Goal: Information Seeking & Learning: Understand process/instructions

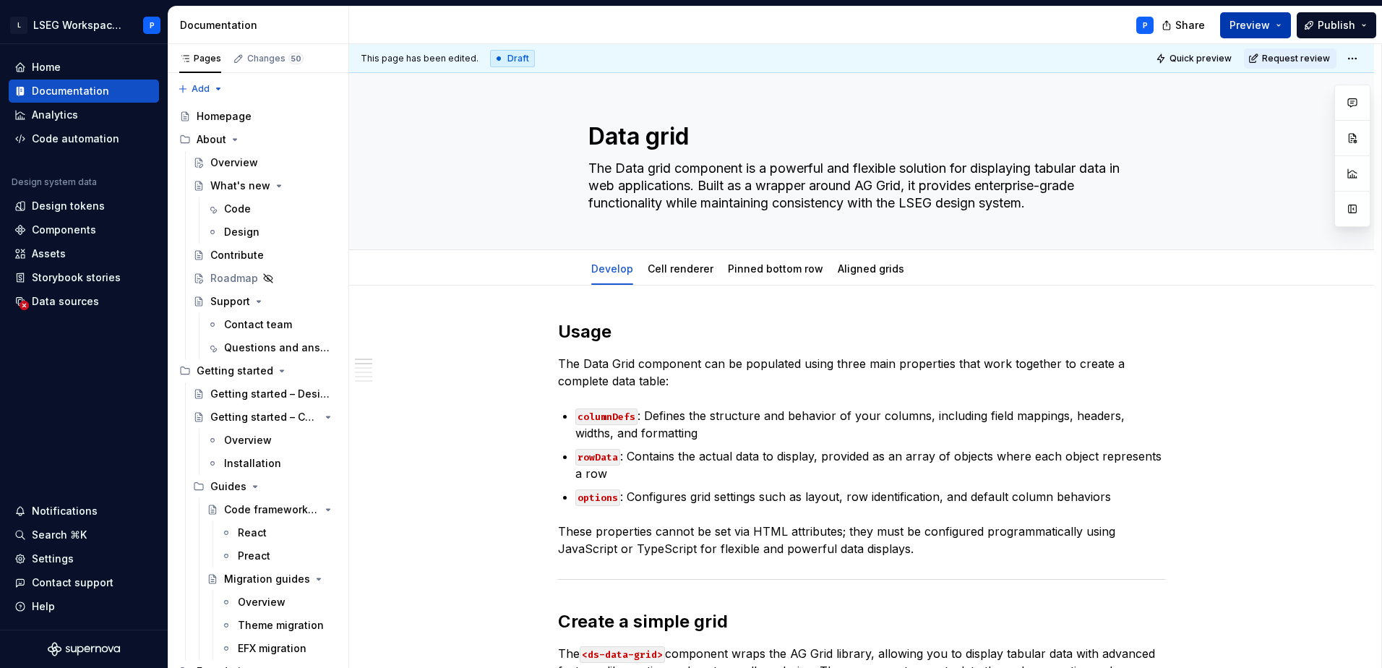
click at [1266, 32] on span "Preview" at bounding box center [1249, 25] width 40 height 14
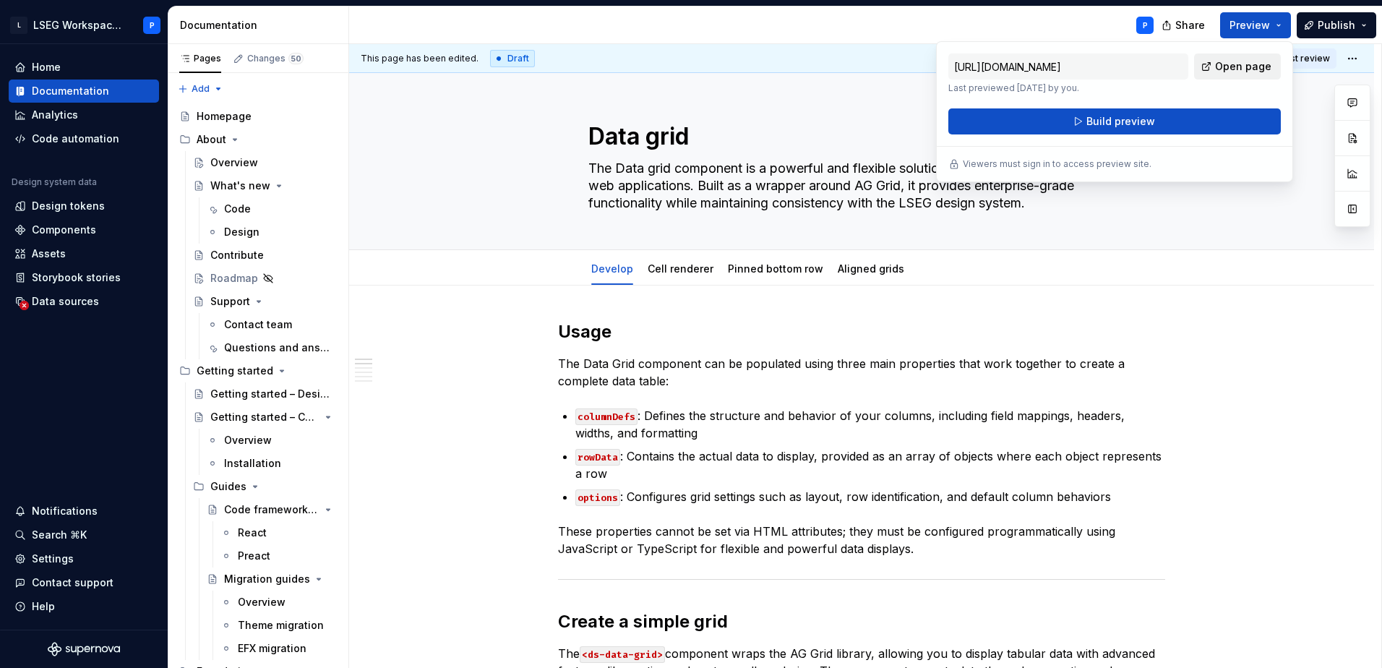
drag, startPoint x: 1266, startPoint y: 32, endPoint x: 1228, endPoint y: 74, distance: 56.8
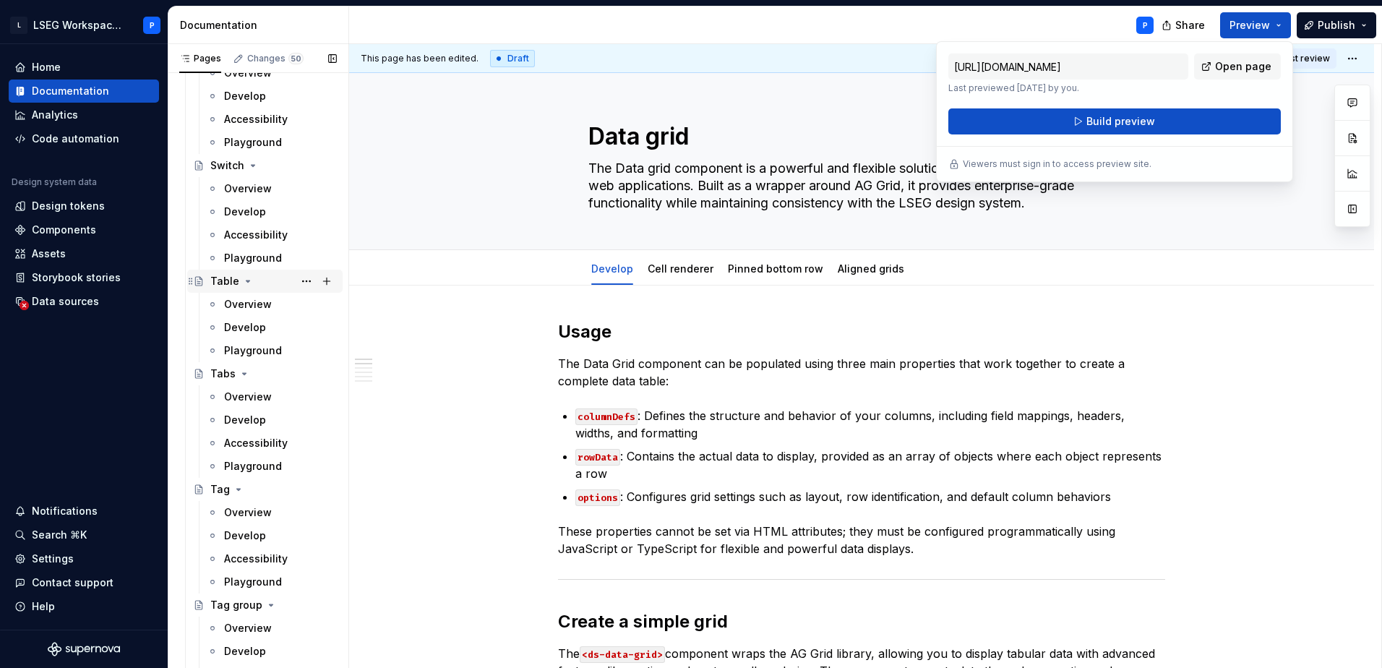
scroll to position [6215, 0]
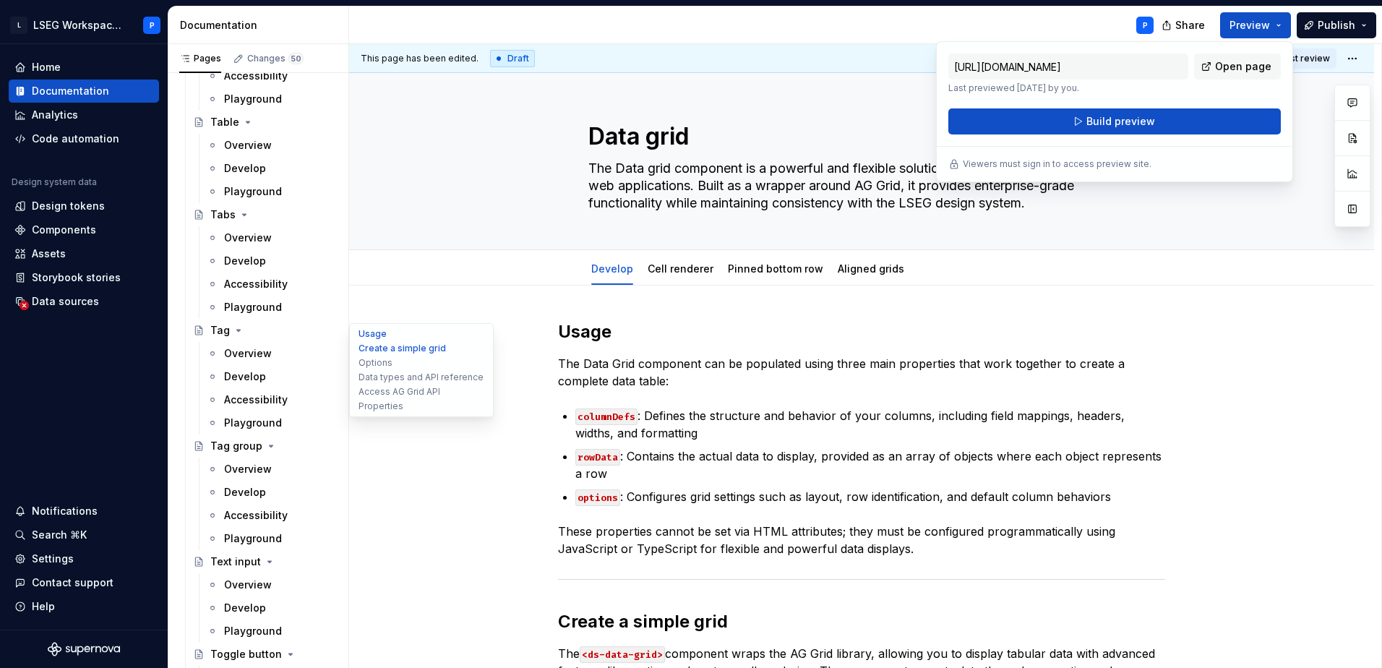
drag, startPoint x: 252, startPoint y: 356, endPoint x: 362, endPoint y: 371, distance: 110.8
click at [252, 356] on div "Overview" at bounding box center [248, 353] width 48 height 14
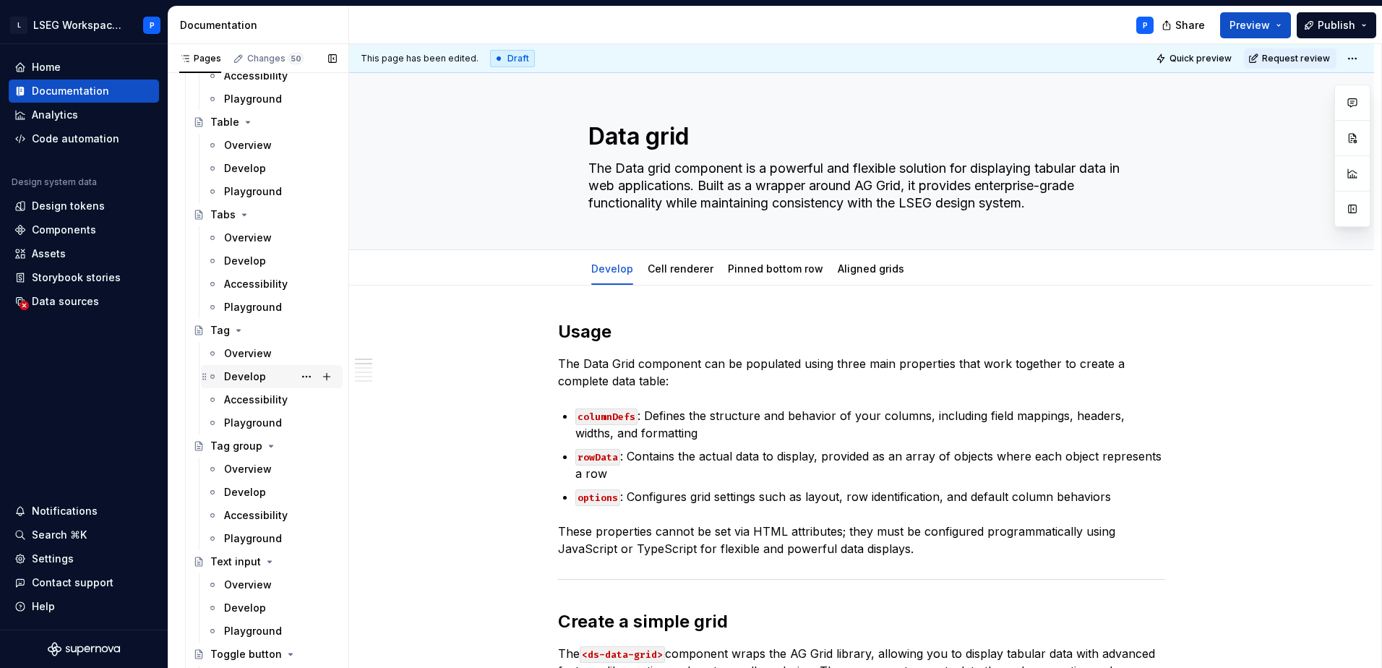
click at [251, 379] on div "Develop" at bounding box center [245, 376] width 42 height 14
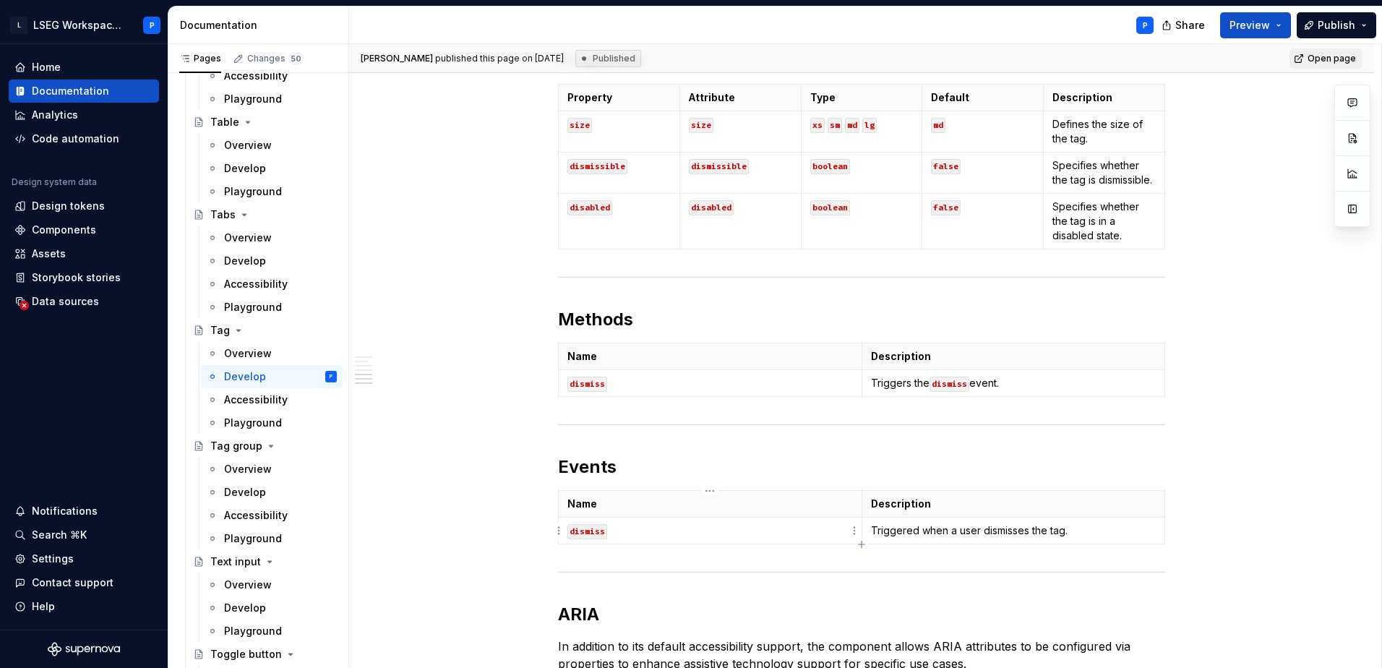
scroll to position [1012, 0]
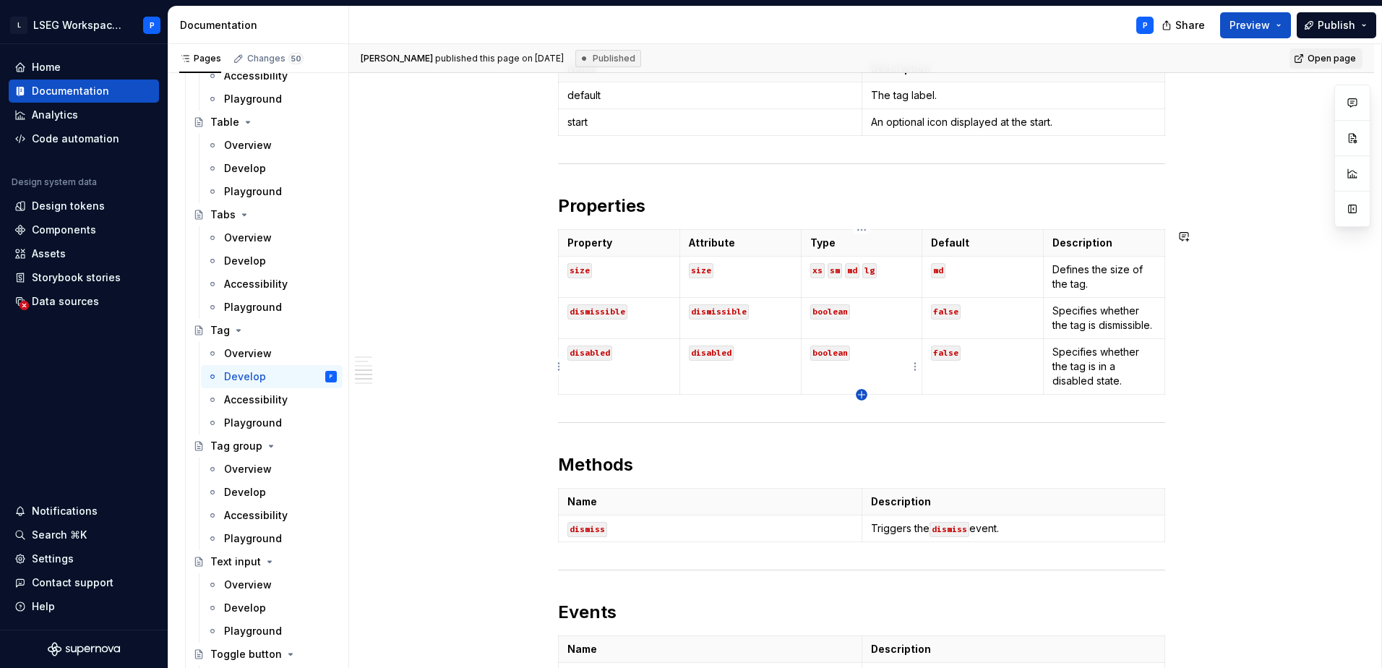
click at [860, 391] on icon "button" at bounding box center [862, 395] width 12 height 12
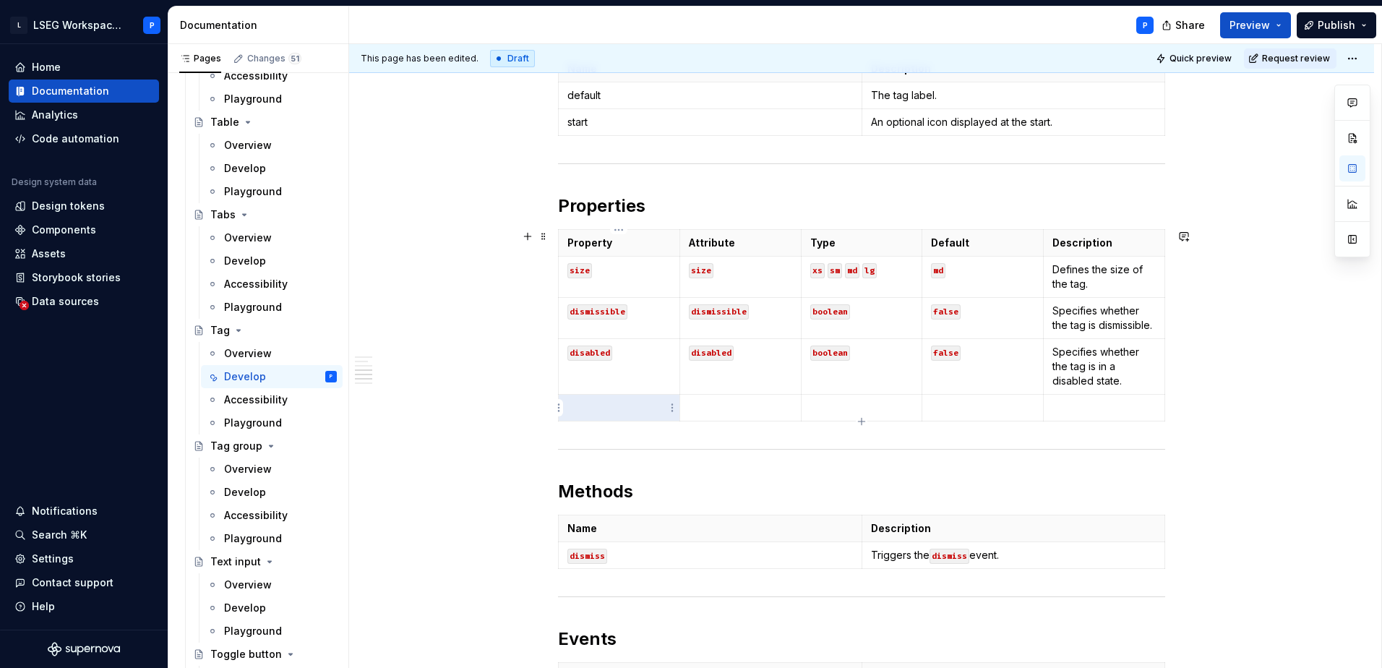
click at [641, 409] on p at bounding box center [618, 407] width 103 height 14
type textarea "*"
click at [860, 420] on icon "button" at bounding box center [862, 422] width 12 height 12
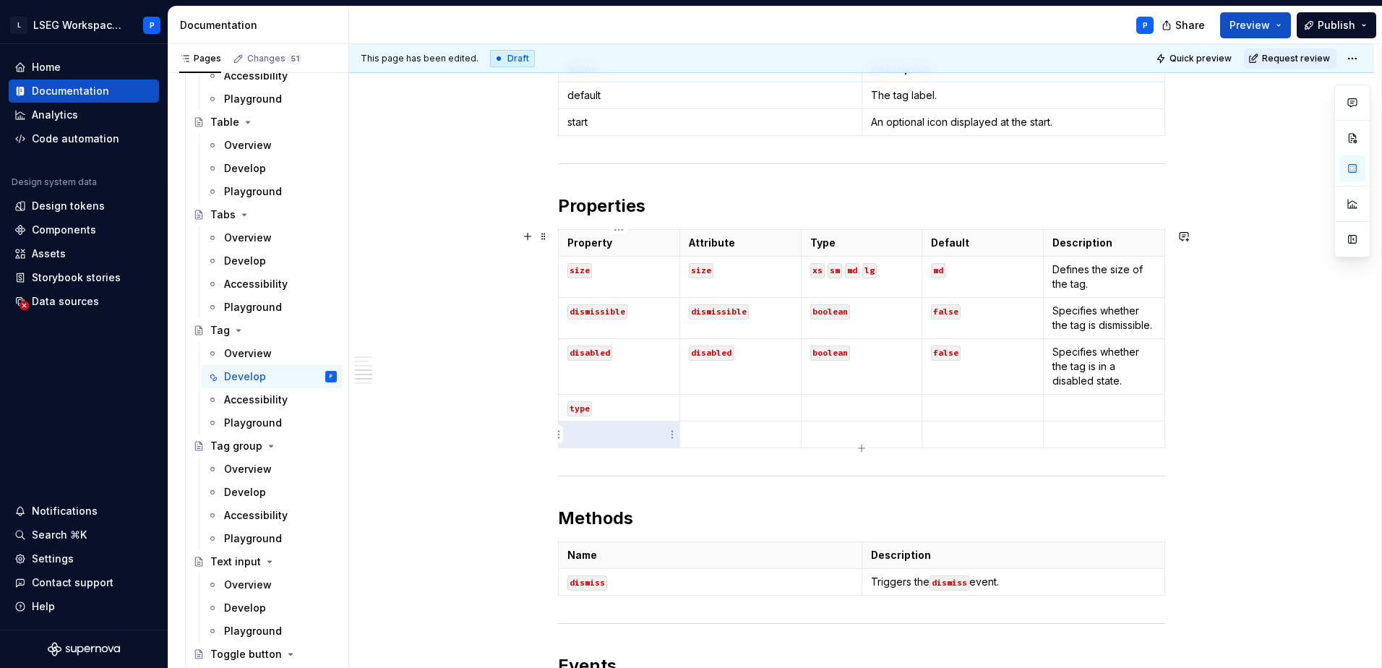
click at [636, 437] on p at bounding box center [618, 434] width 103 height 14
click at [860, 446] on icon "button" at bounding box center [862, 448] width 12 height 12
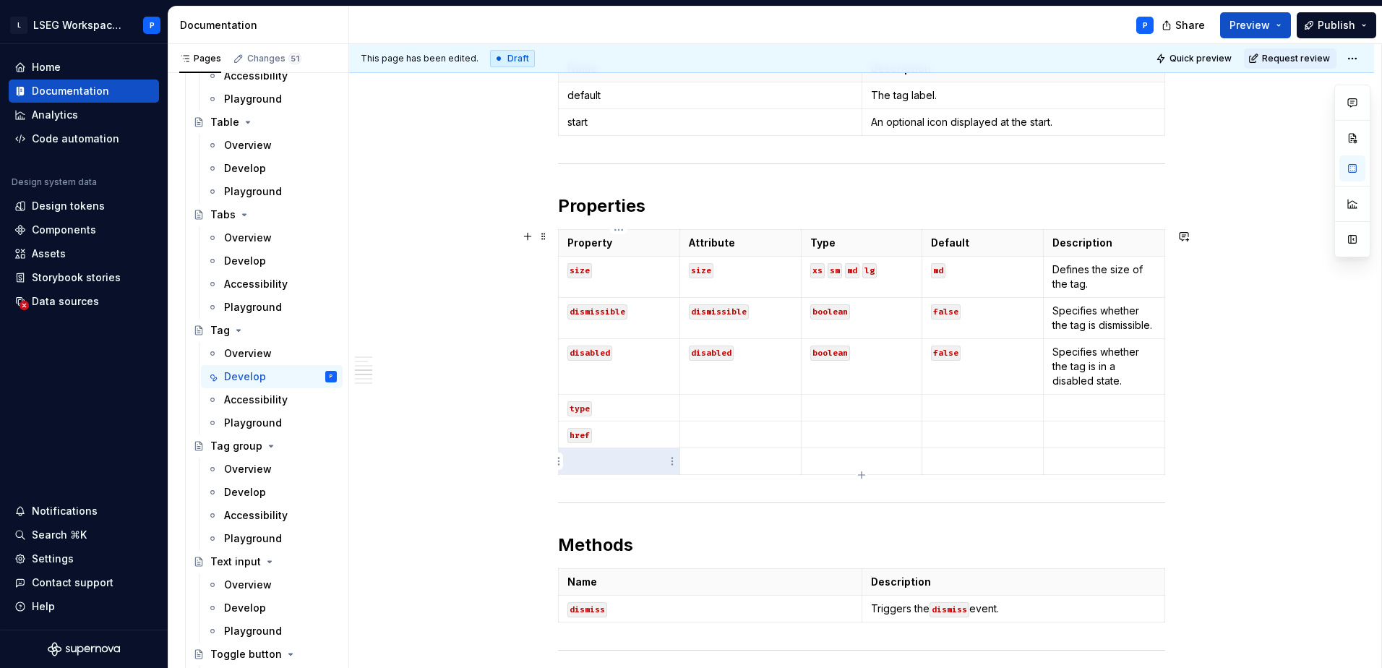
click at [638, 464] on p at bounding box center [618, 461] width 103 height 14
click at [744, 417] on td at bounding box center [739, 408] width 121 height 27
click at [836, 414] on p at bounding box center [861, 407] width 103 height 14
copy code "type"
copy code "href"
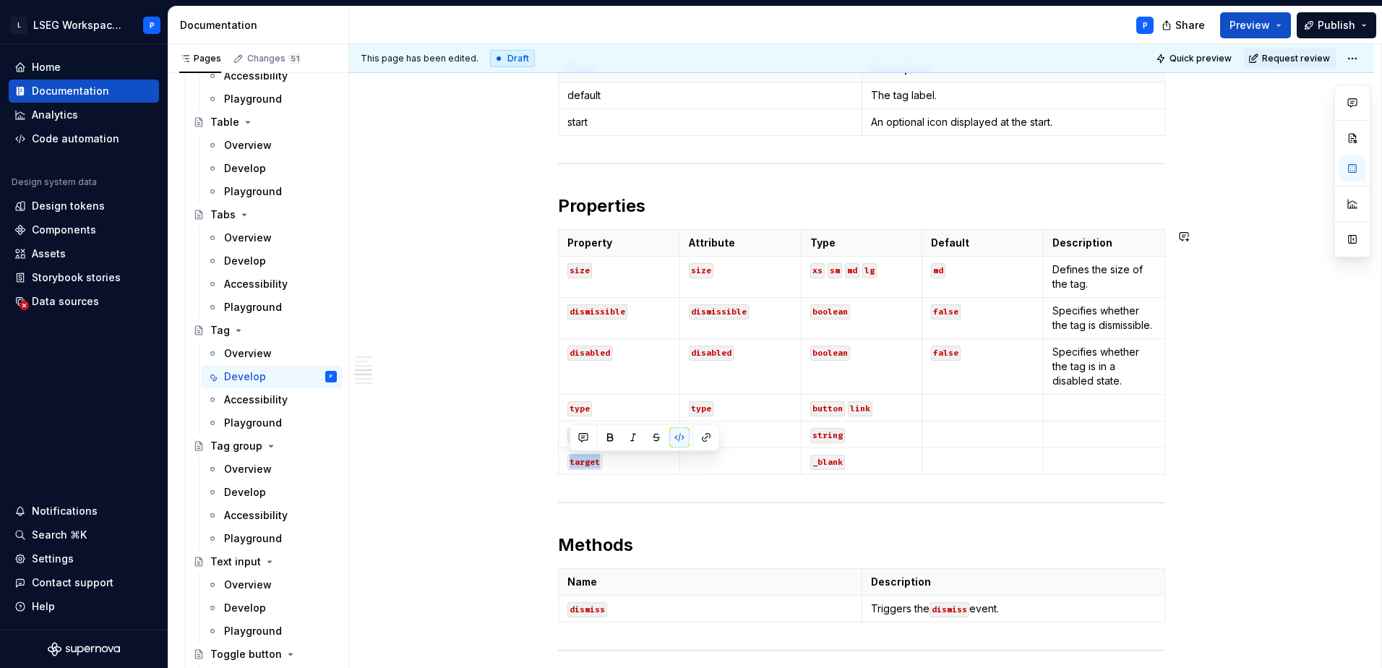
copy code "target"
click at [862, 465] on p "_blank" at bounding box center [861, 461] width 103 height 14
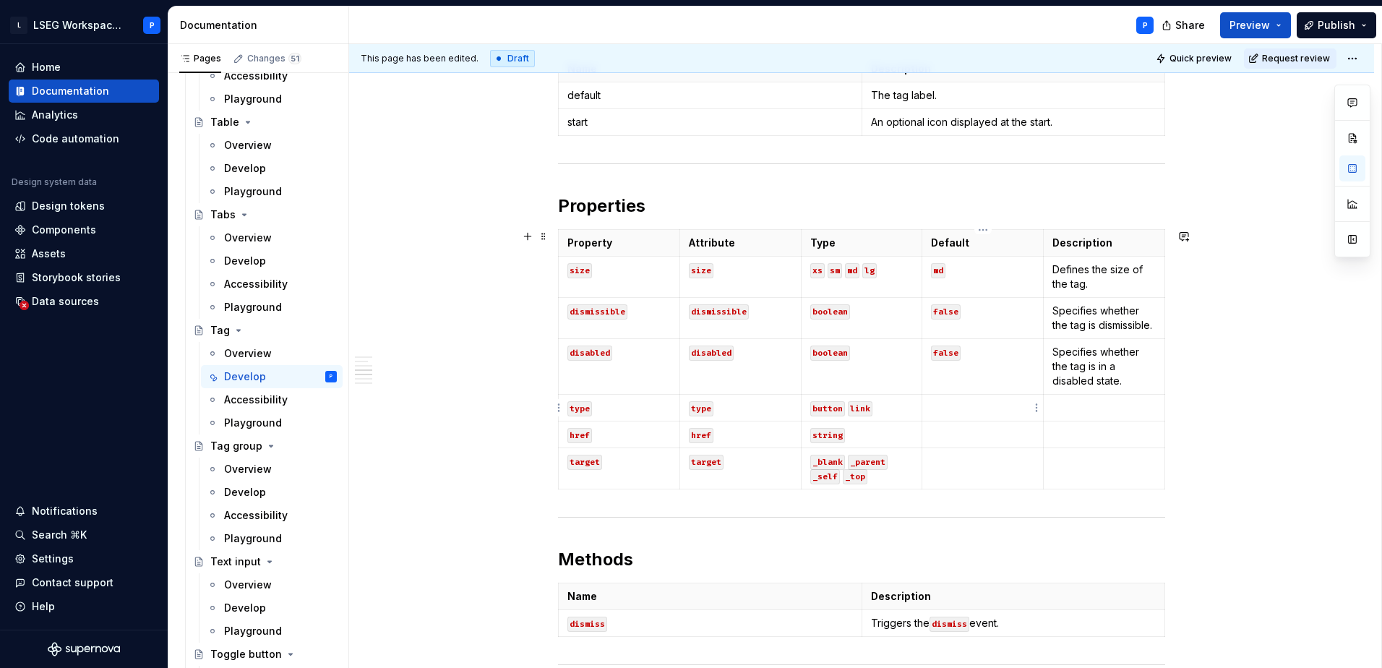
click at [976, 410] on p at bounding box center [982, 407] width 103 height 14
click at [1079, 408] on p at bounding box center [1103, 407] width 103 height 14
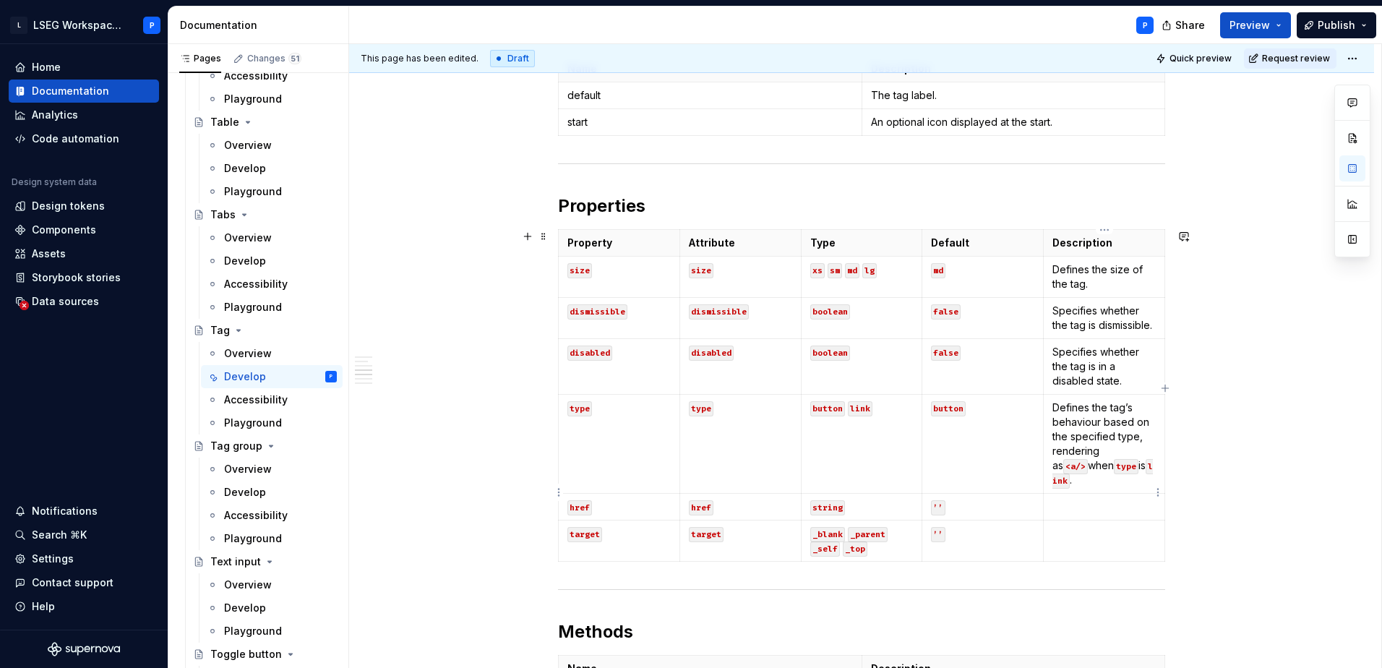
click at [1073, 499] on p at bounding box center [1103, 506] width 103 height 14
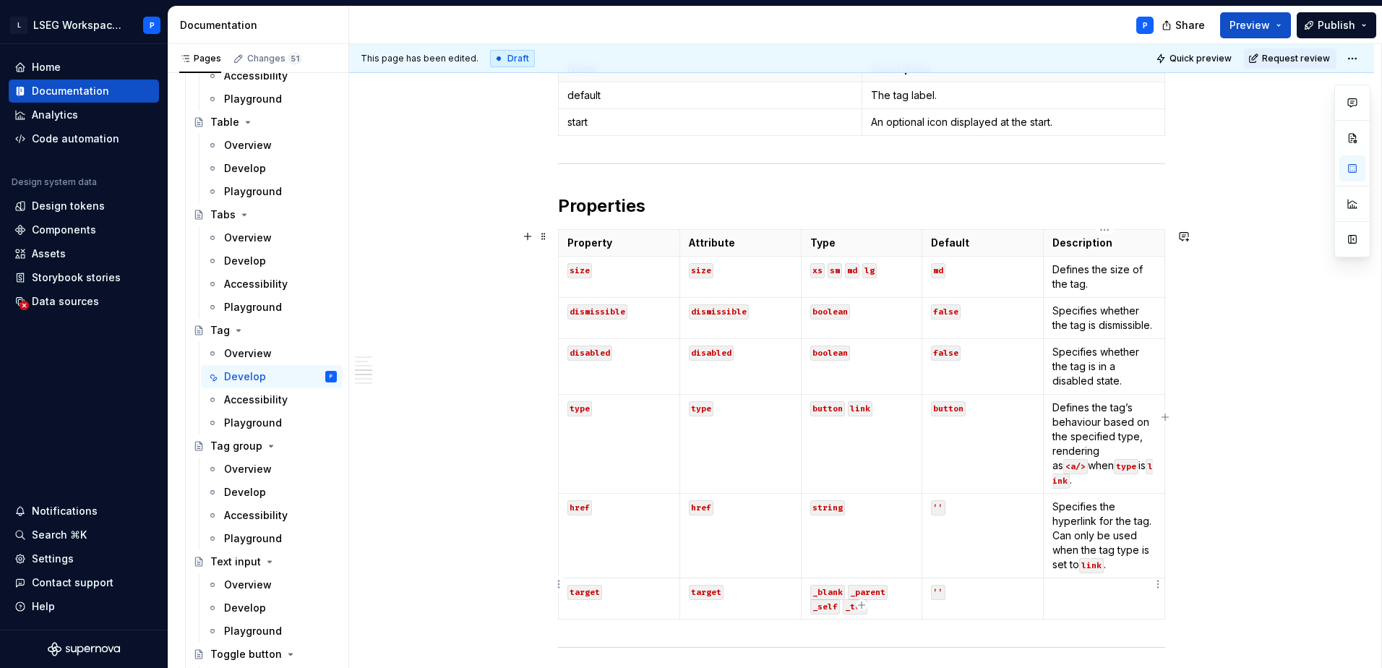
click at [1089, 584] on p at bounding box center [1103, 591] width 103 height 14
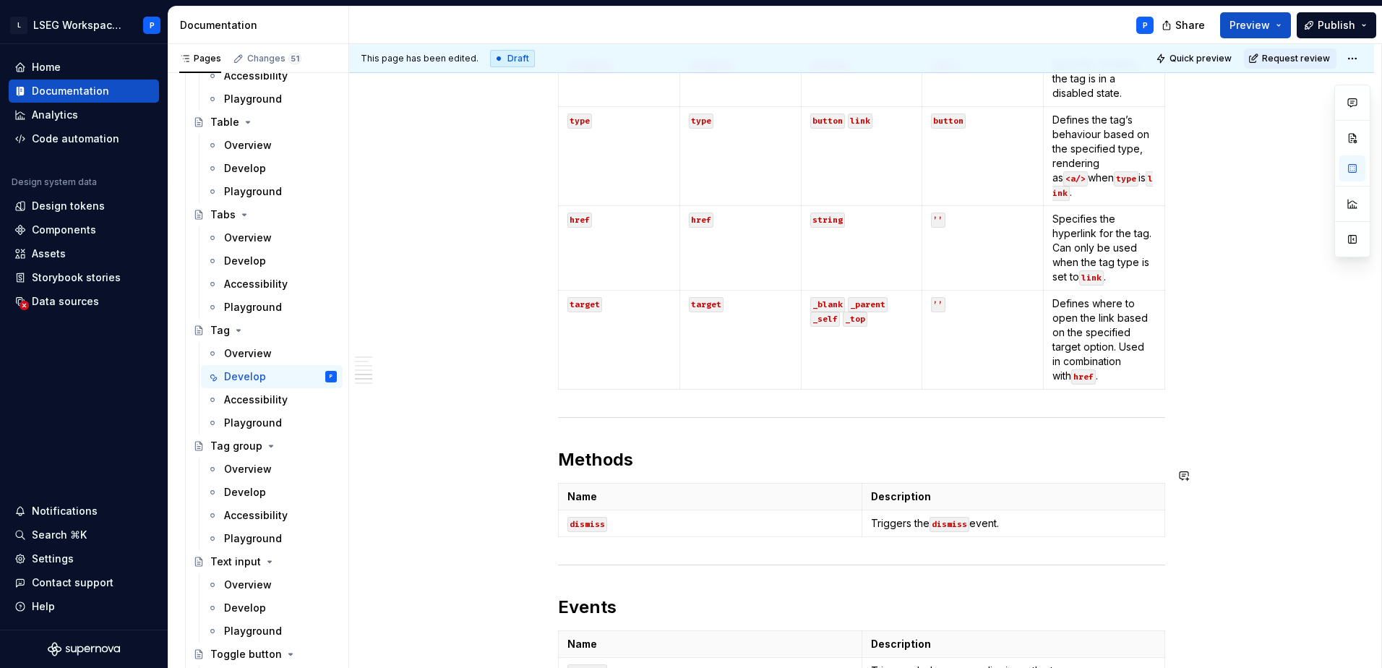
scroll to position [1301, 0]
click at [1102, 323] on p "Defines where to open the link based on the specified target option. Used in co…" at bounding box center [1103, 338] width 103 height 87
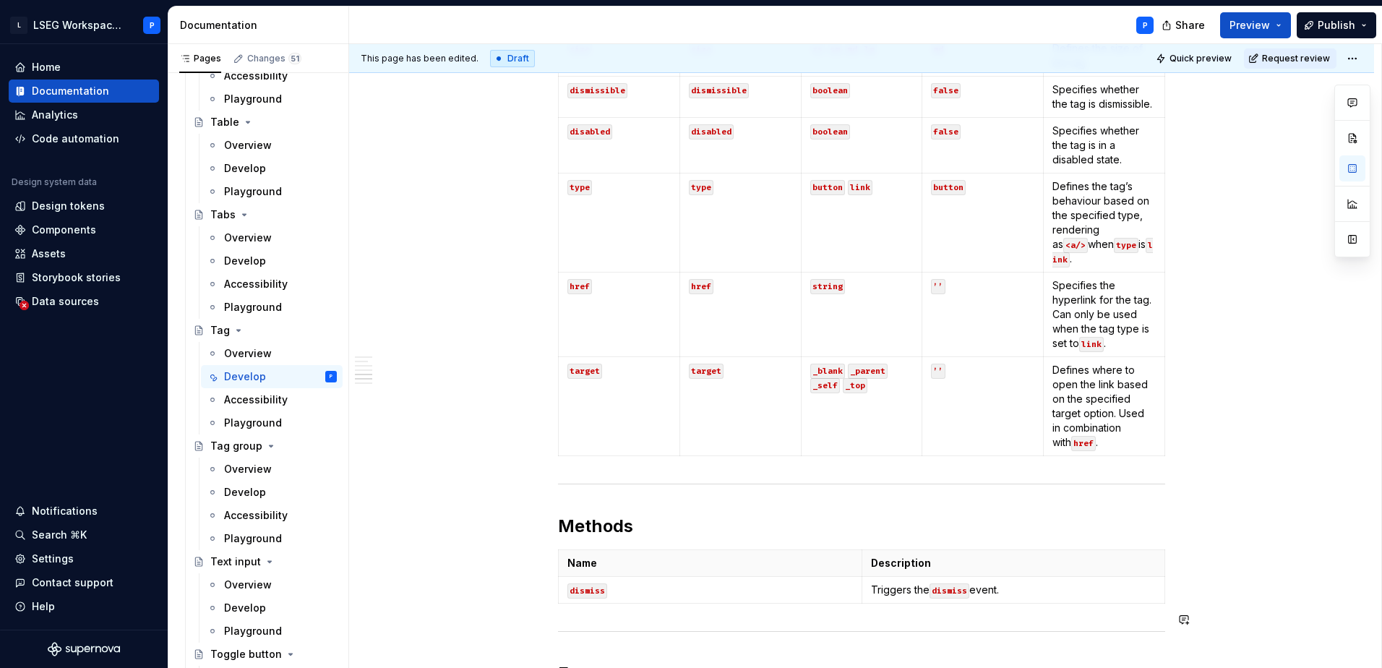
scroll to position [1229, 0]
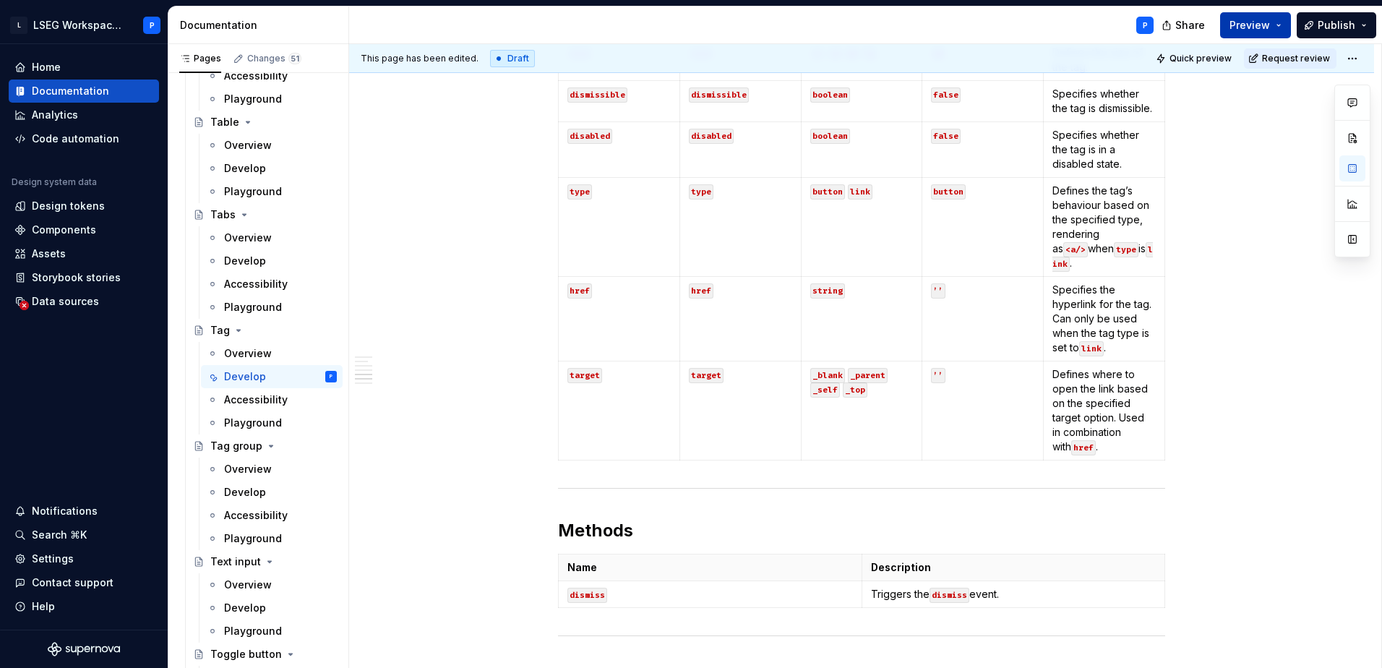
click at [1269, 29] on span "Preview" at bounding box center [1249, 25] width 40 height 14
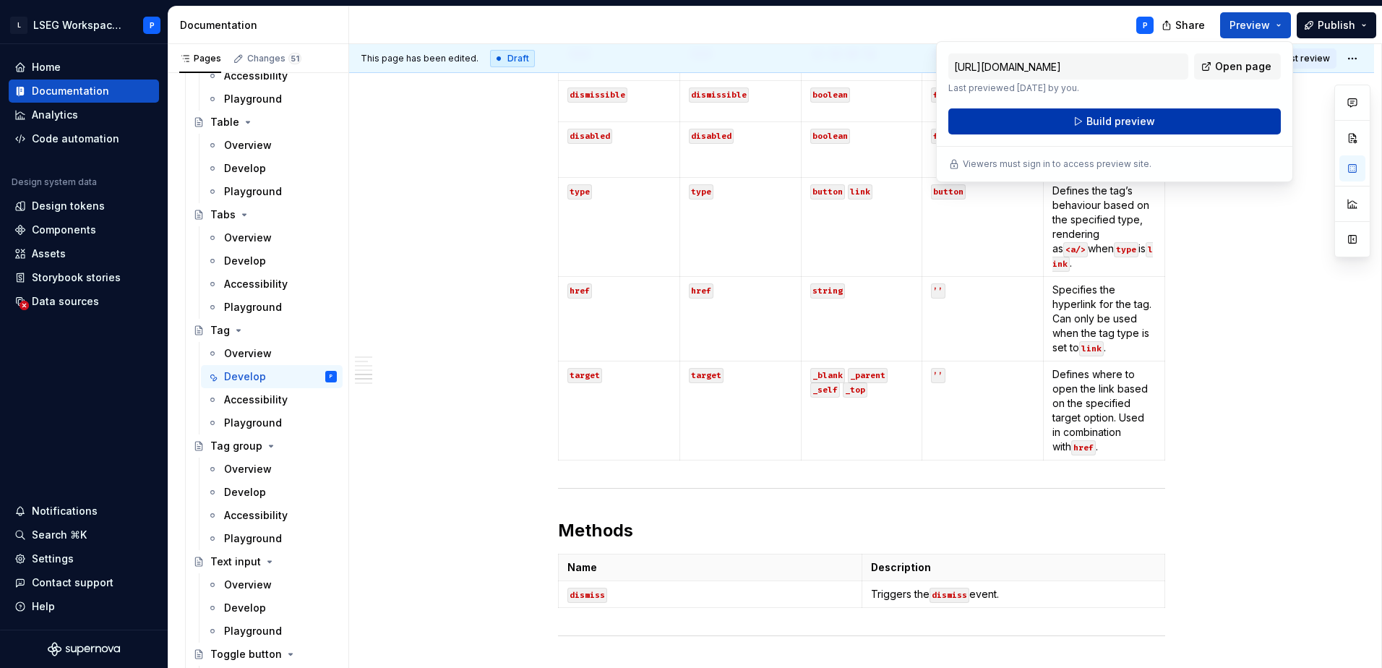
click at [1138, 126] on span "Build preview" at bounding box center [1120, 121] width 69 height 14
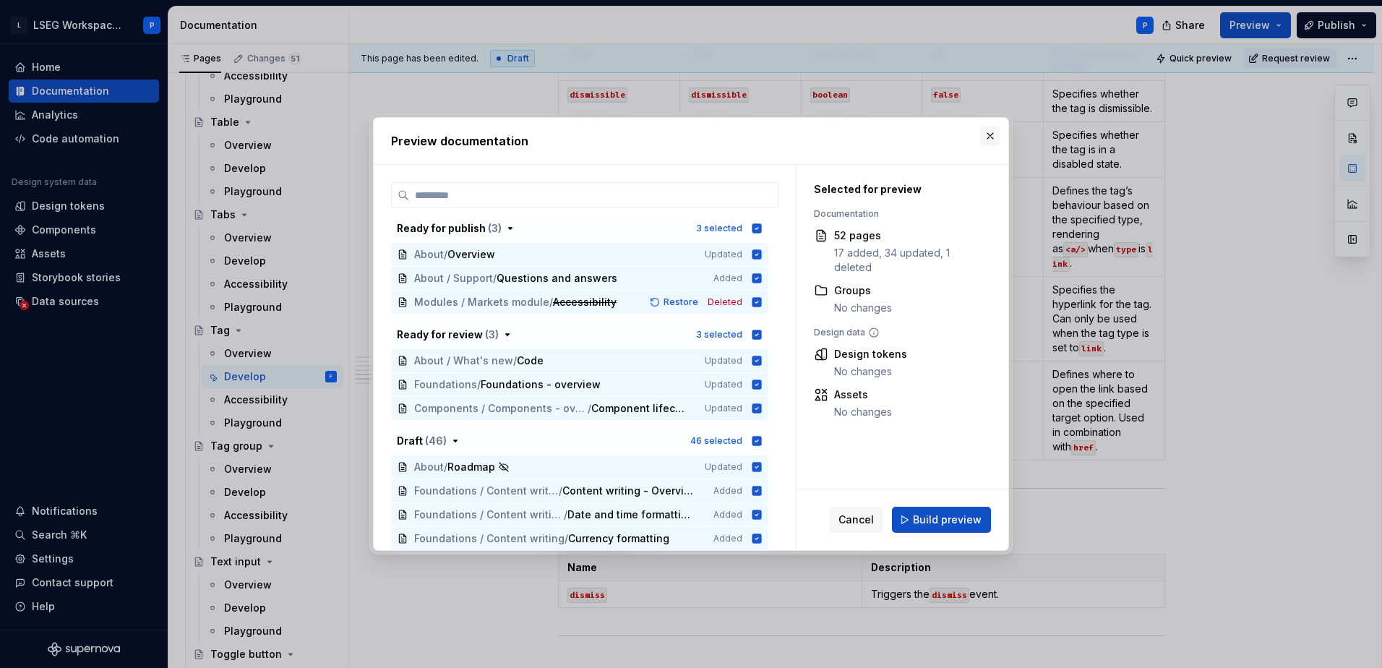
click at [986, 139] on button "button" at bounding box center [990, 136] width 20 height 20
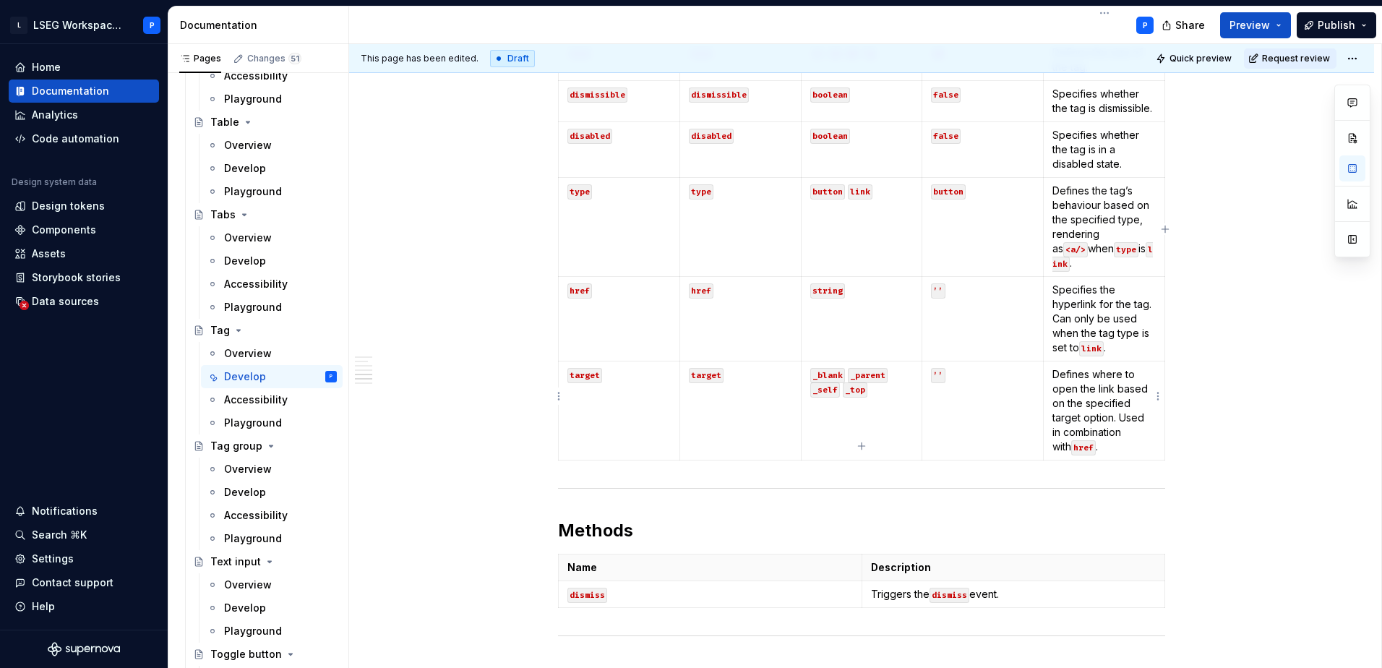
click at [1093, 384] on p "Defines where to open the link based on the specified target option. Used in co…" at bounding box center [1103, 410] width 103 height 87
click at [1270, 25] on span "Preview" at bounding box center [1249, 25] width 40 height 14
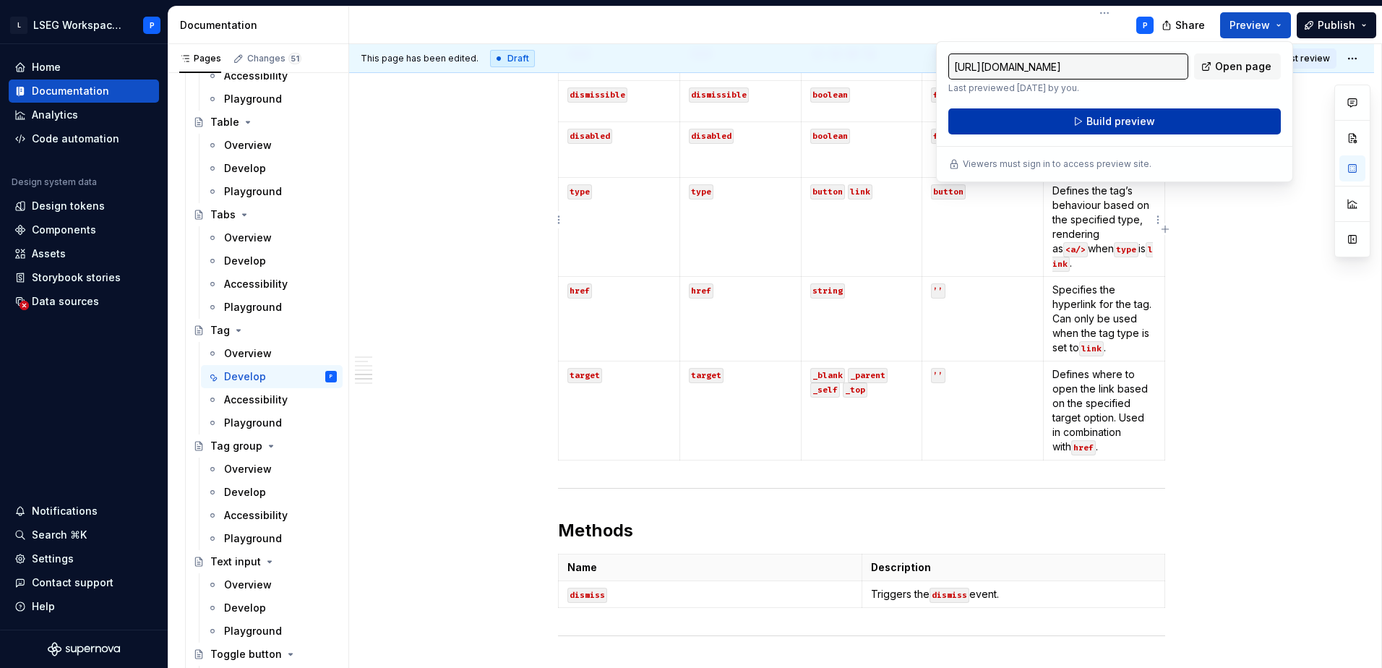
click at [1147, 126] on span "Build preview" at bounding box center [1120, 121] width 69 height 14
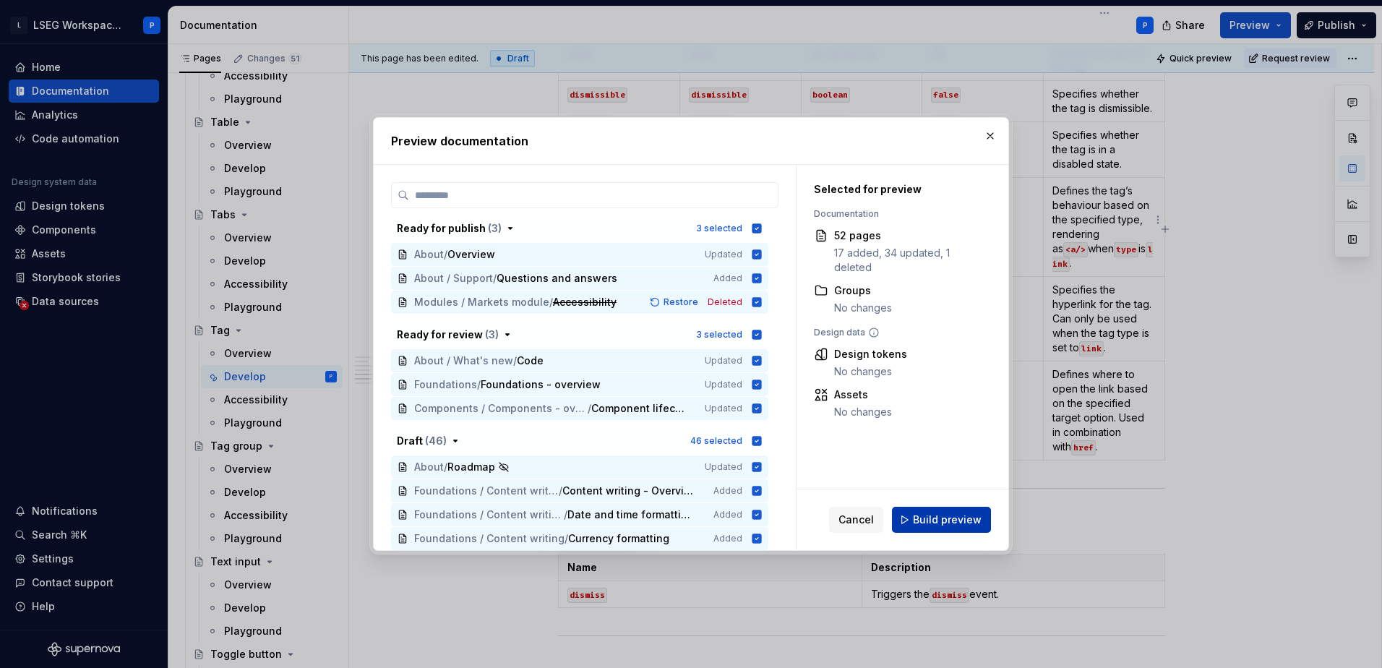
click at [960, 525] on span "Build preview" at bounding box center [947, 519] width 69 height 14
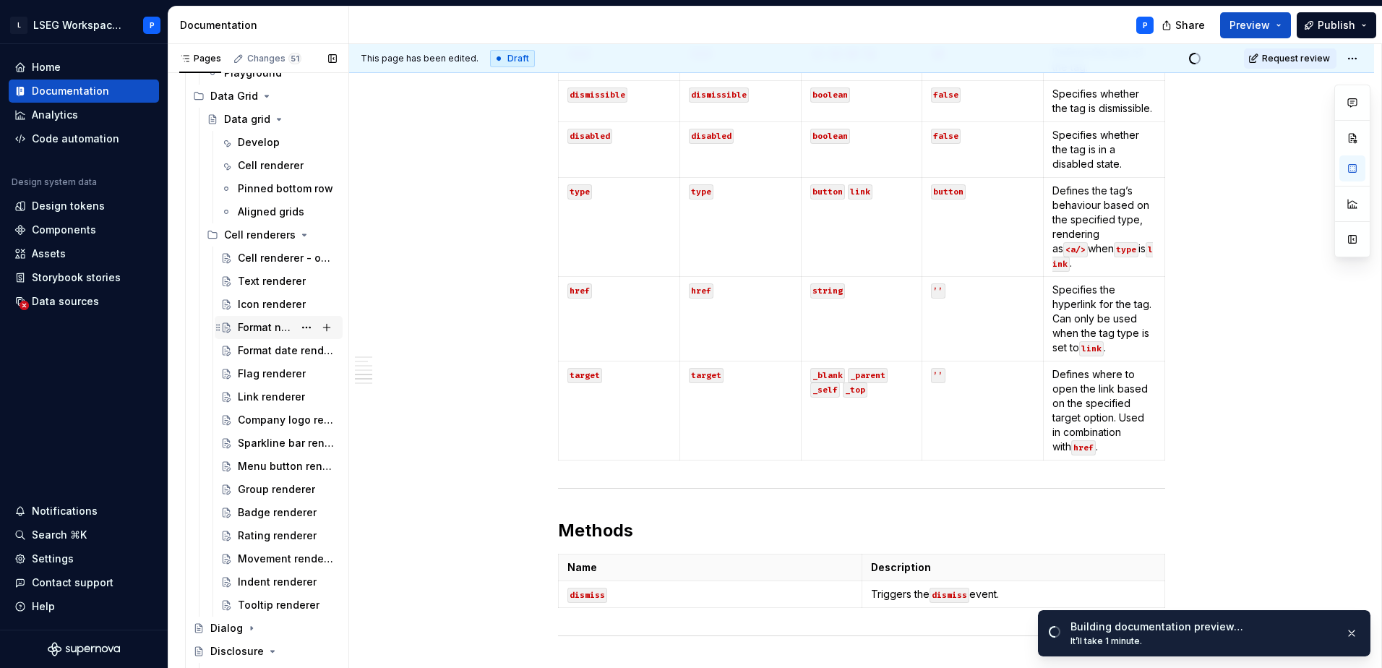
scroll to position [2602, 0]
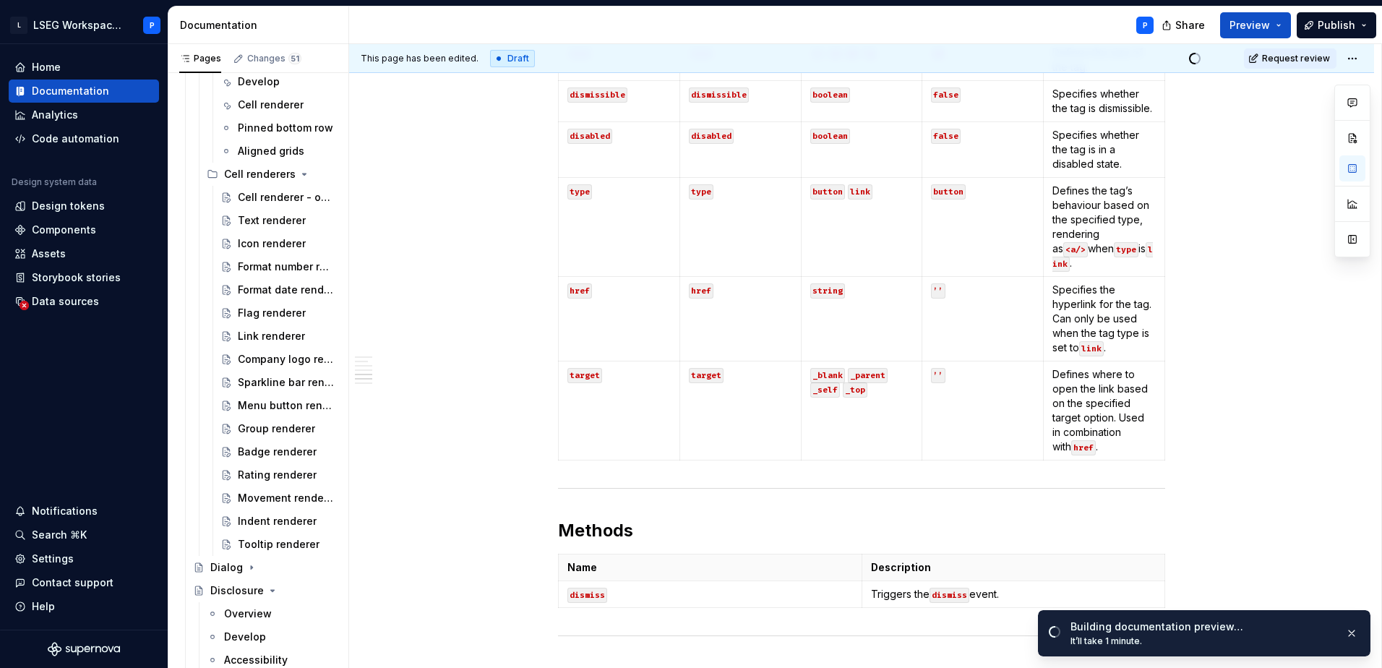
click at [250, 546] on div "Tooltip renderer" at bounding box center [279, 544] width 82 height 14
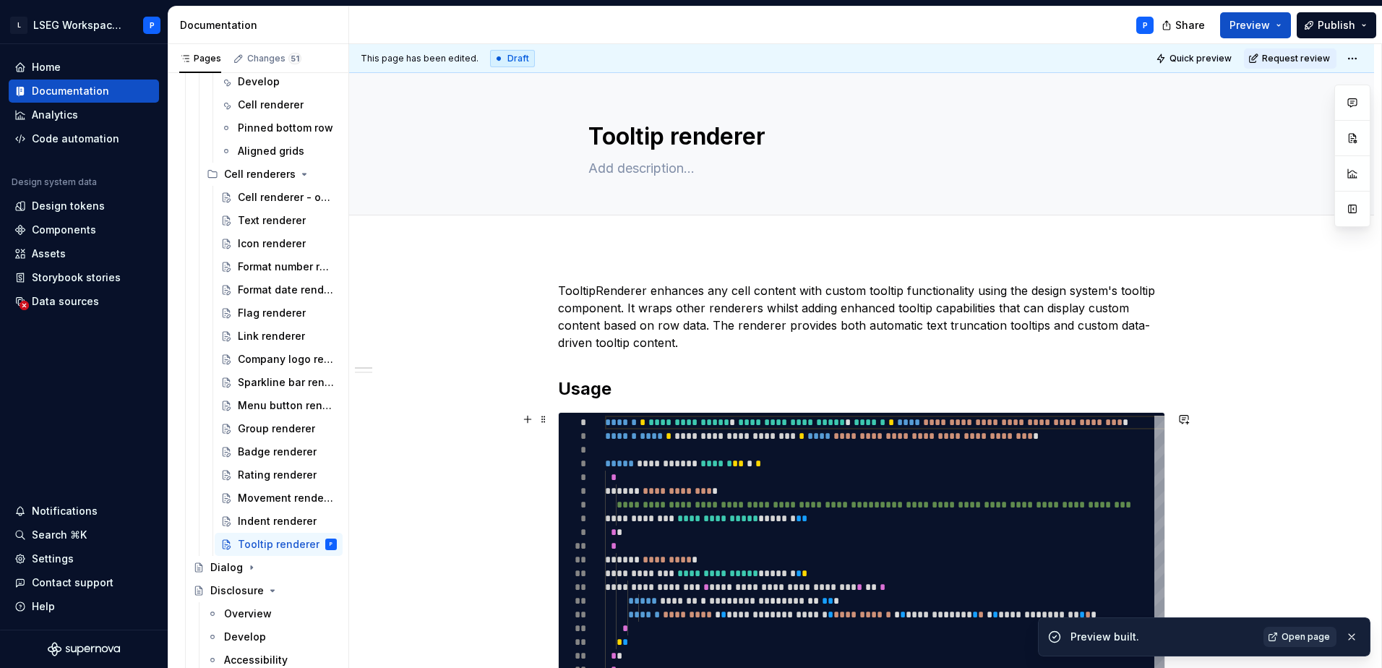
click at [1302, 640] on span "Open page" at bounding box center [1305, 637] width 48 height 12
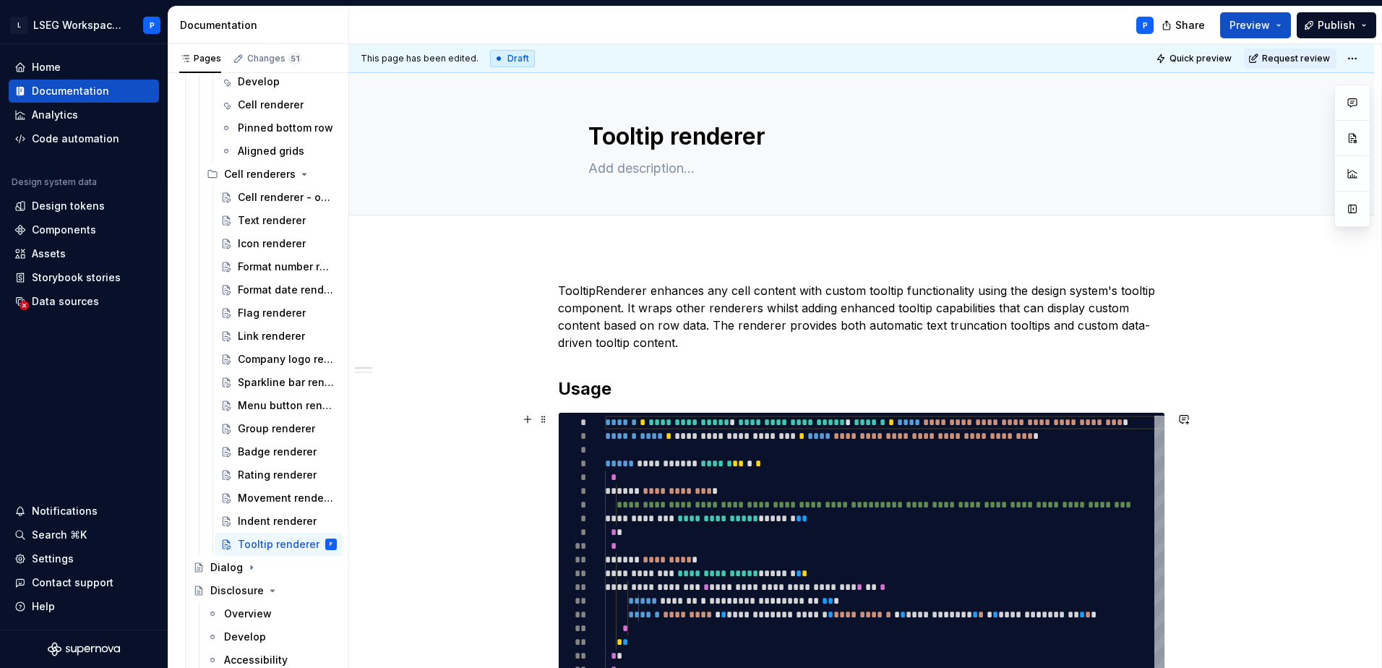
type textarea "*"
